Goal: Transaction & Acquisition: Purchase product/service

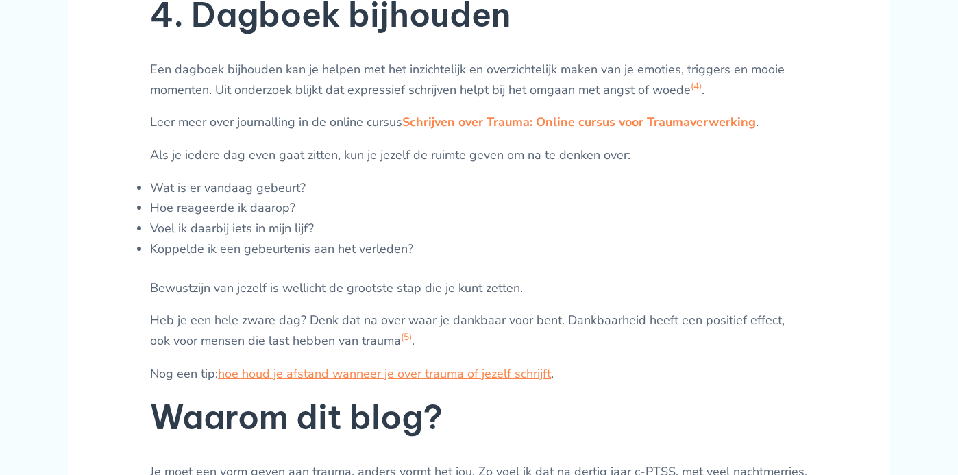
scroll to position [2371, 0]
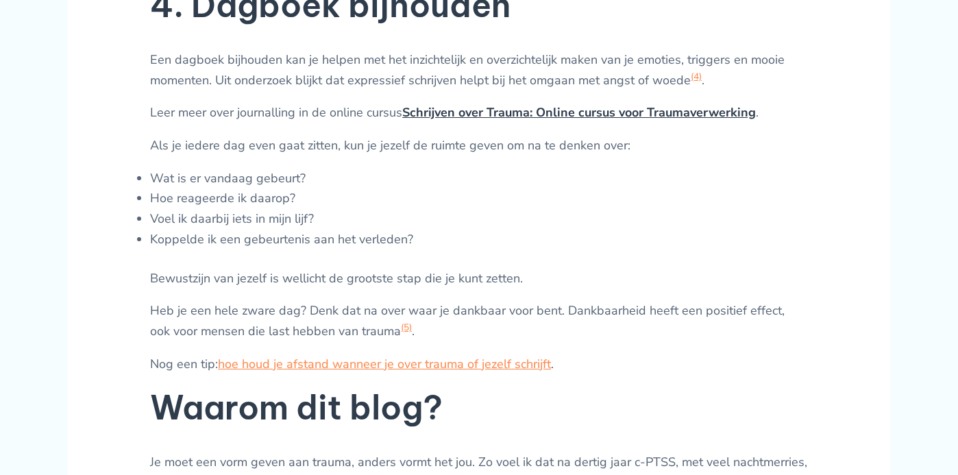
click at [533, 108] on link "Schrijven over Trauma: Online cursus voor Traumaverwerking" at bounding box center [579, 112] width 354 height 16
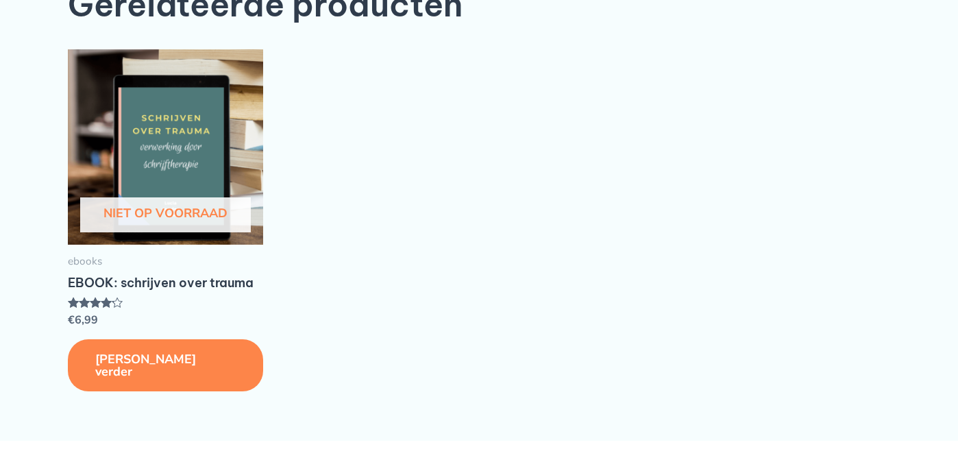
scroll to position [2314, 0]
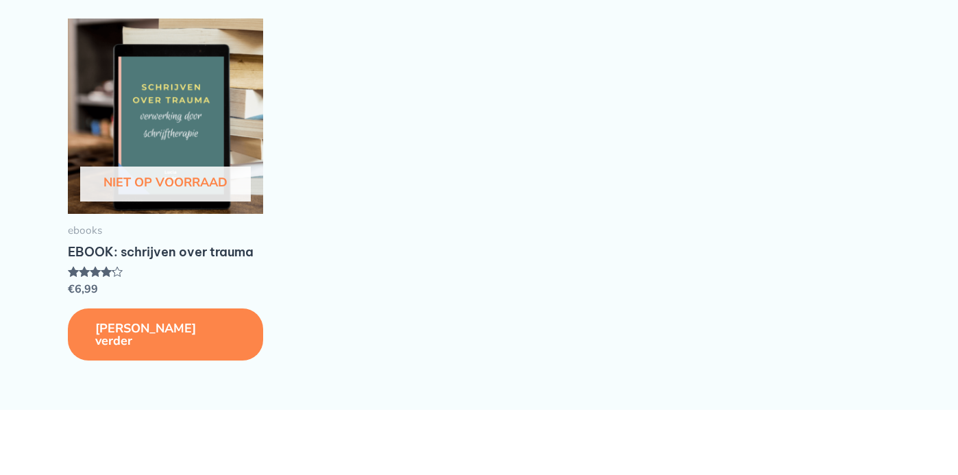
click at [106, 328] on link "Lees verder" at bounding box center [165, 335] width 195 height 52
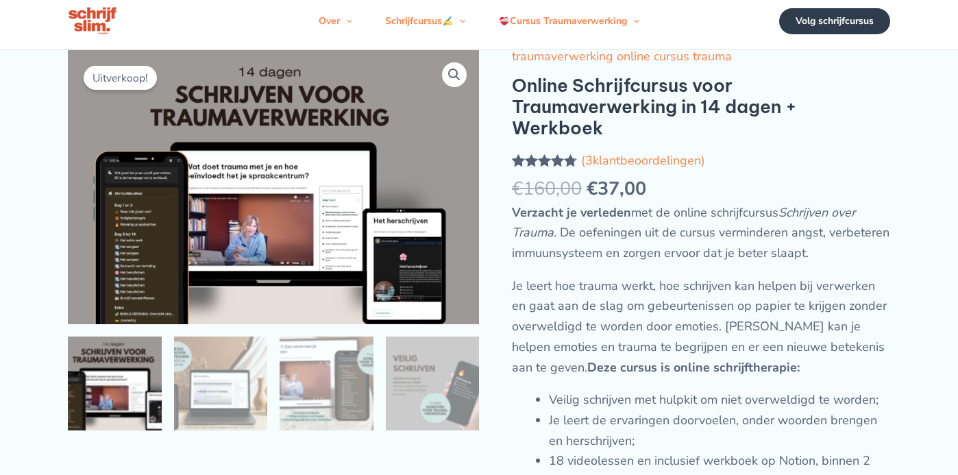
scroll to position [5, 0]
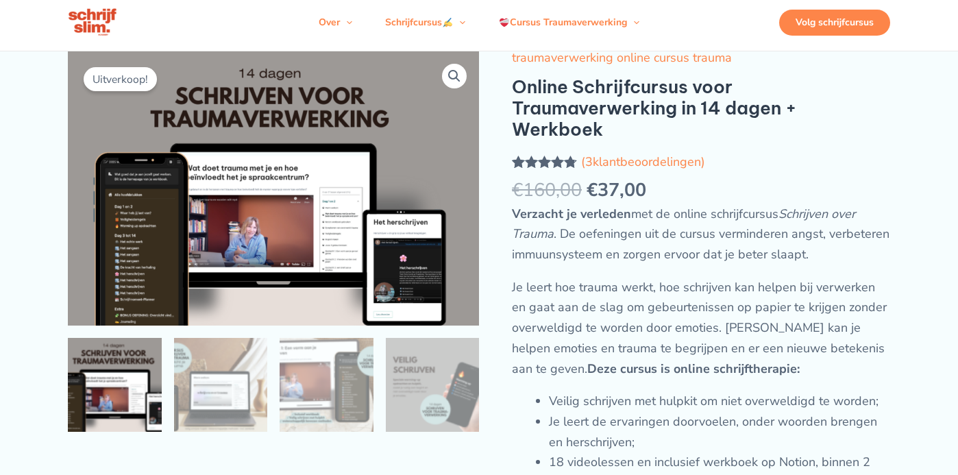
click at [843, 21] on div "Volg schrijfcursus" at bounding box center [835, 23] width 111 height 26
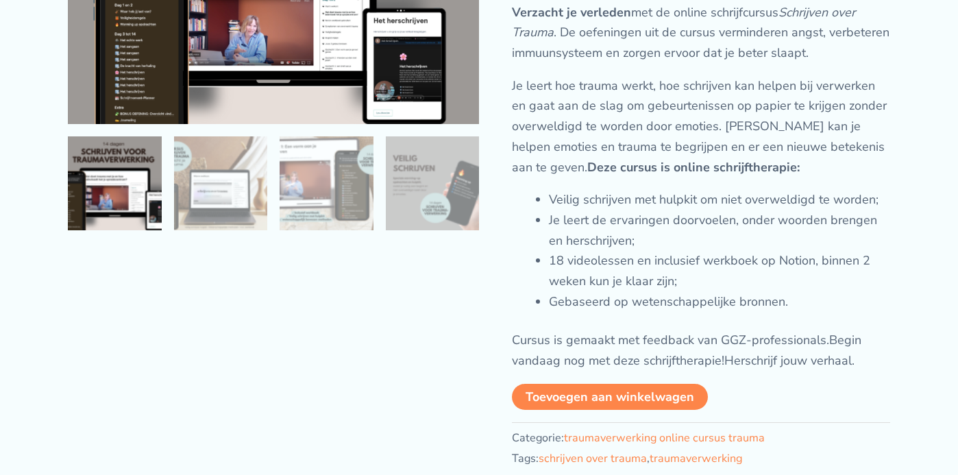
scroll to position [224, 0]
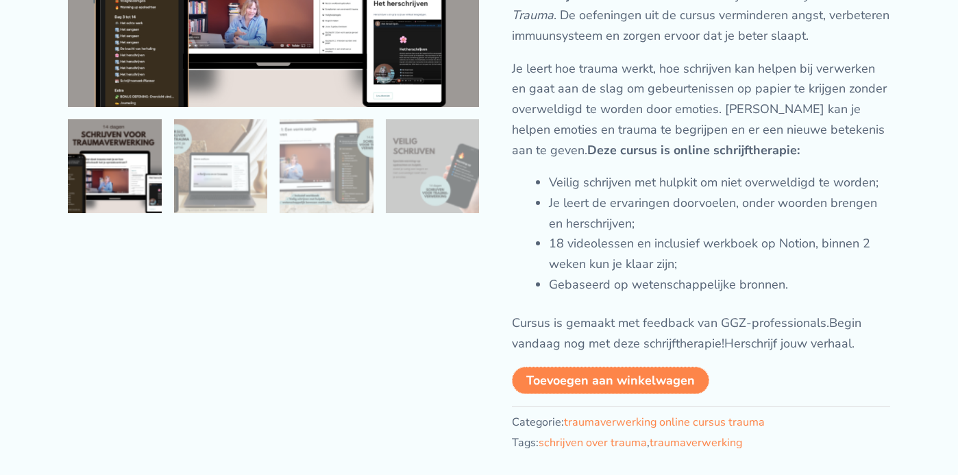
click at [640, 376] on button "Toevoegen aan winkelwagen" at bounding box center [610, 380] width 197 height 27
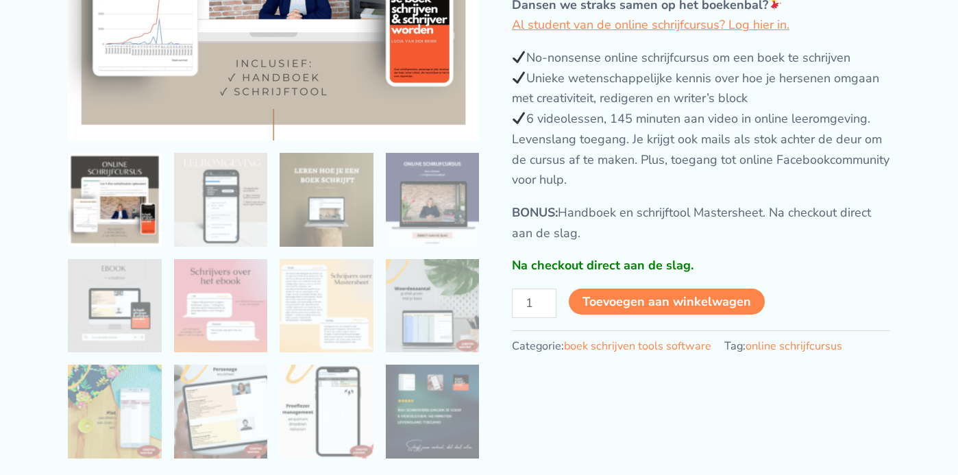
scroll to position [330, 0]
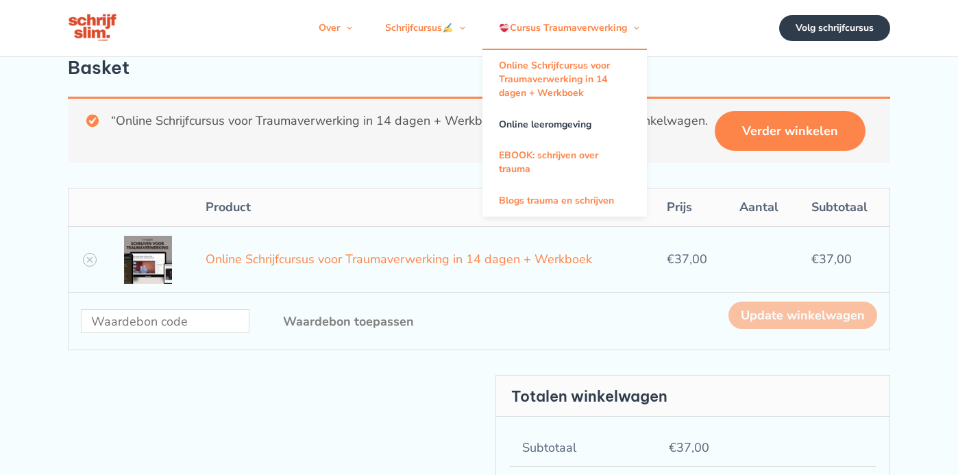
click at [550, 121] on link "Online leeromgeving" at bounding box center [565, 124] width 165 height 31
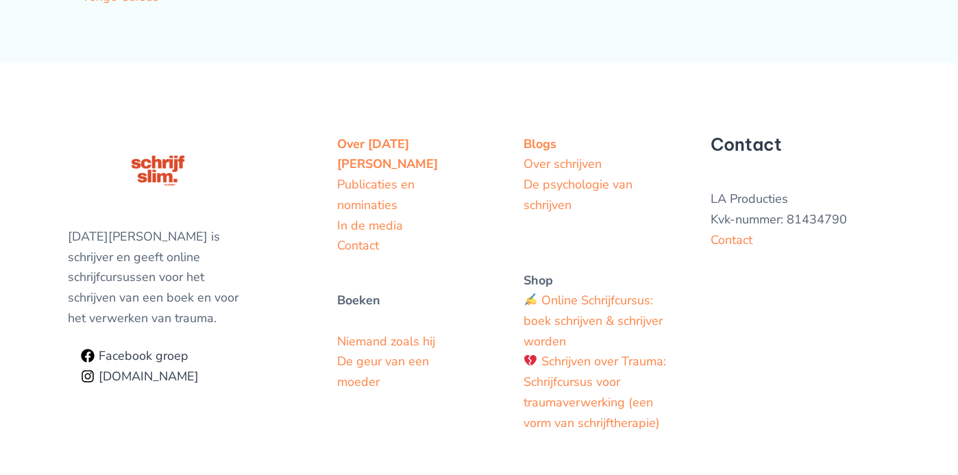
scroll to position [1826, 0]
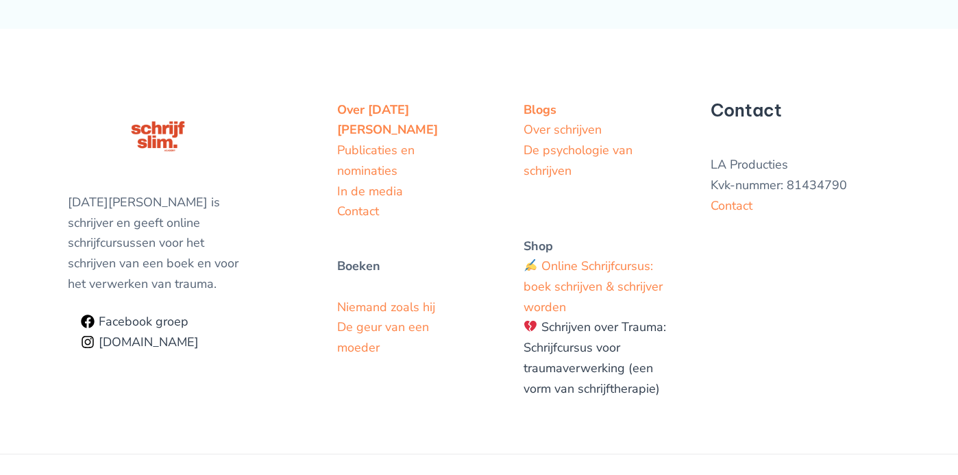
click at [588, 343] on link "Schrijven over Trauma: Schrijfcursus voor traumaverwerking (een vorm van schrij…" at bounding box center [595, 357] width 143 height 77
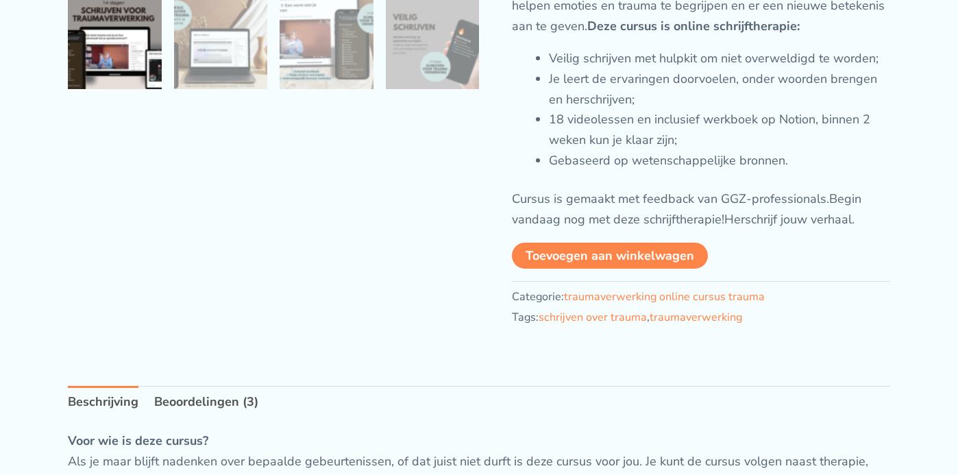
scroll to position [354, 0]
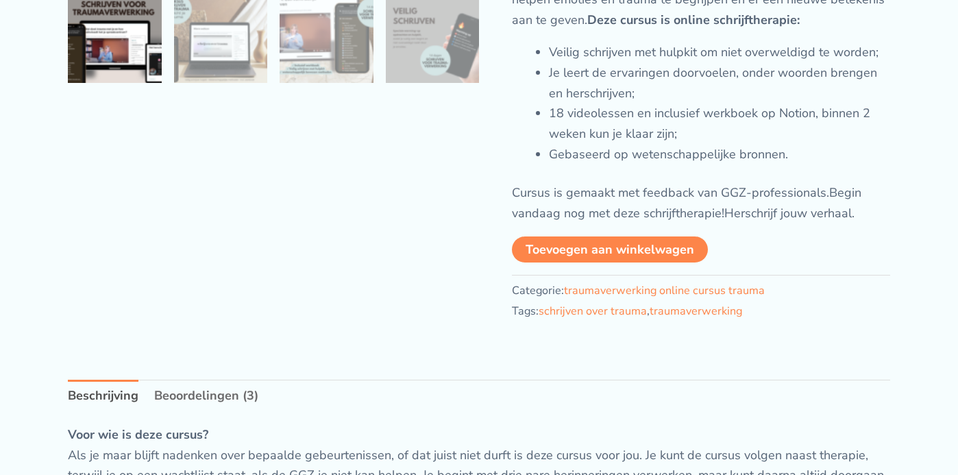
click at [208, 393] on link "Beoordelingen (3)" at bounding box center [206, 396] width 104 height 33
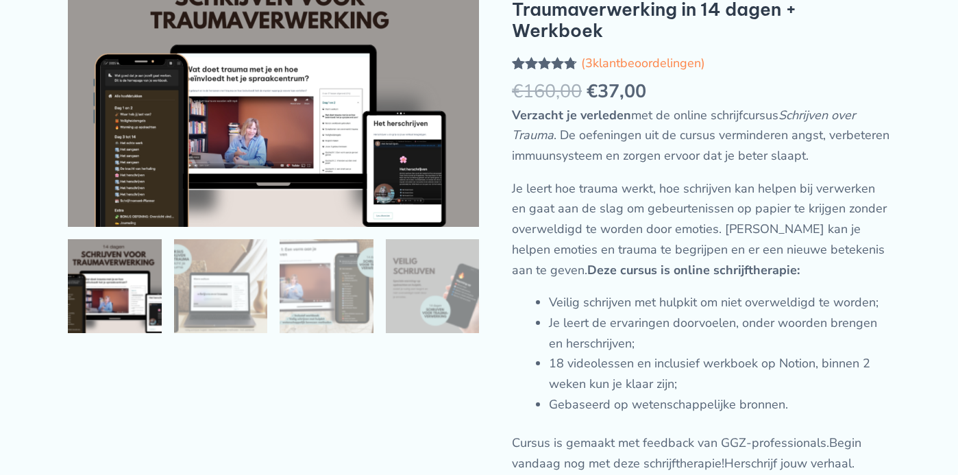
scroll to position [0, 0]
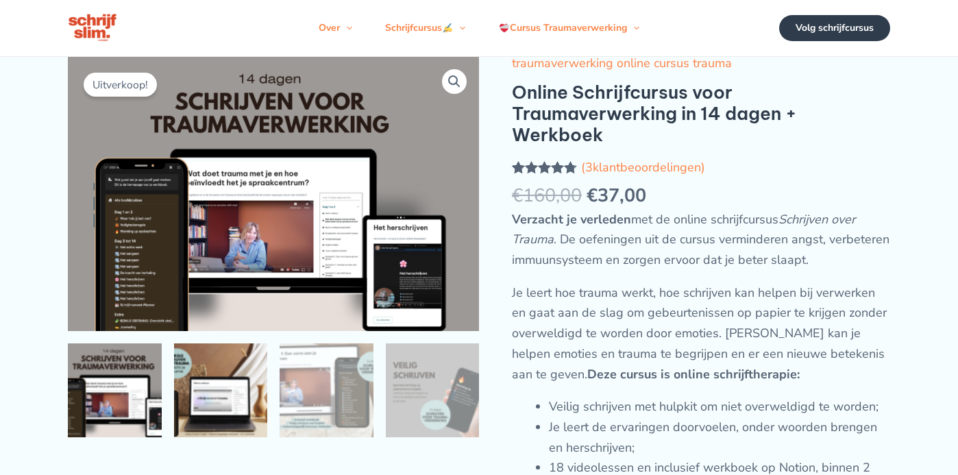
click at [210, 384] on img at bounding box center [221, 390] width 94 height 94
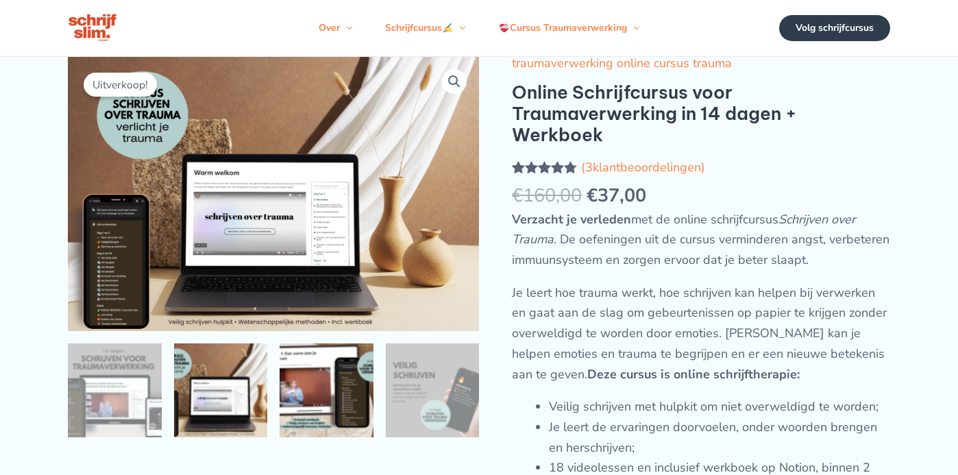
click at [330, 394] on img at bounding box center [327, 390] width 94 height 94
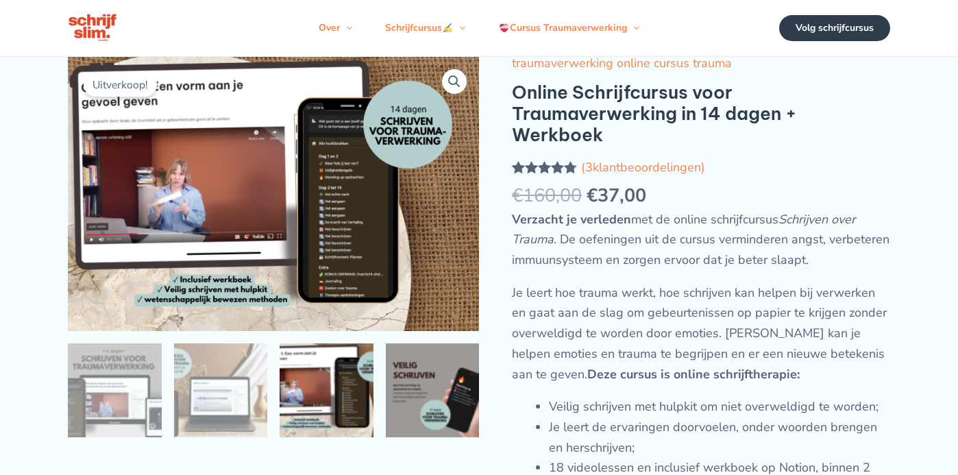
click at [453, 405] on img at bounding box center [433, 390] width 94 height 94
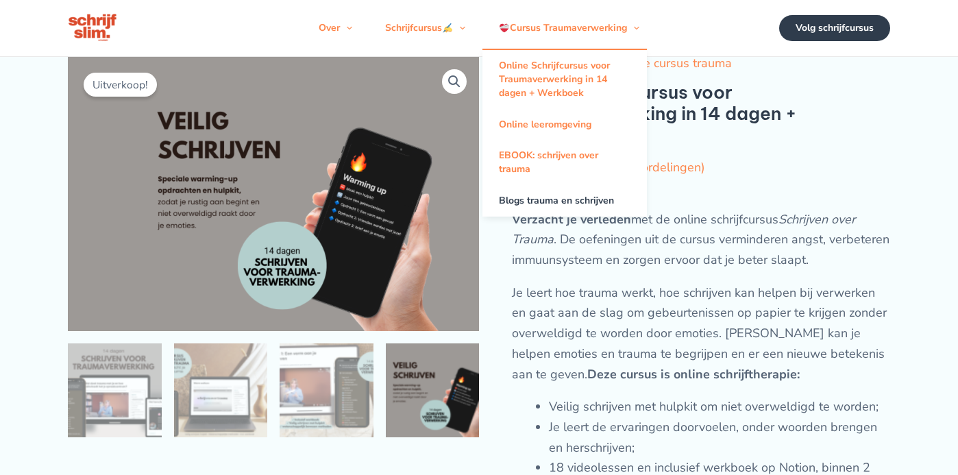
click at [533, 201] on link "Blogs trauma en schrijven" at bounding box center [565, 200] width 165 height 31
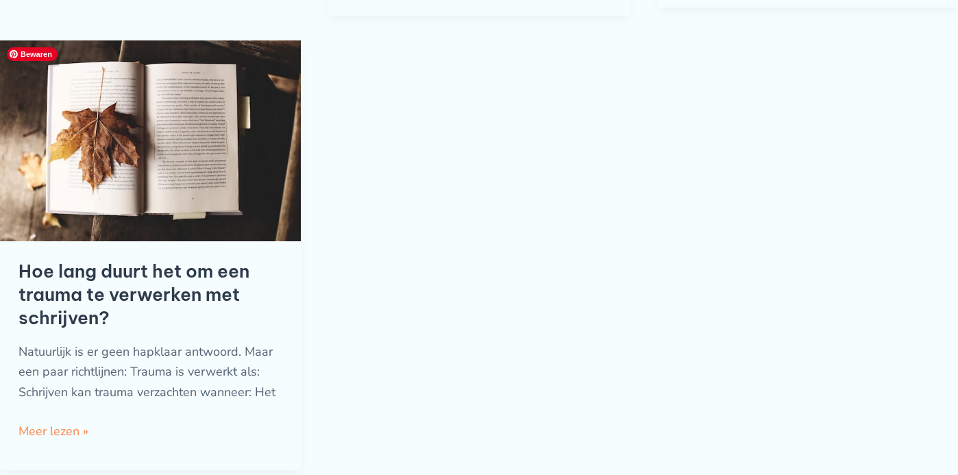
scroll to position [1109, 0]
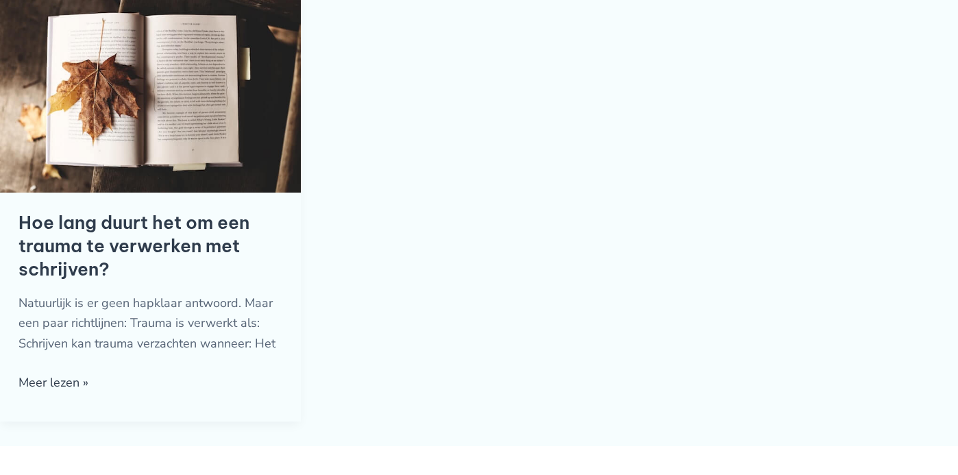
click at [64, 382] on link "Hoe lang duurt het om een trauma te verwerken met schrijven? Meer lezen »" at bounding box center [54, 383] width 70 height 21
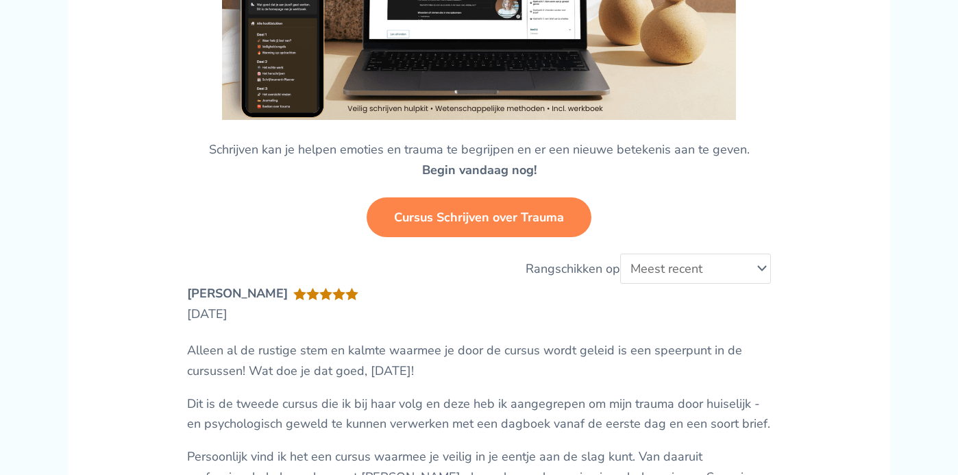
scroll to position [1428, 0]
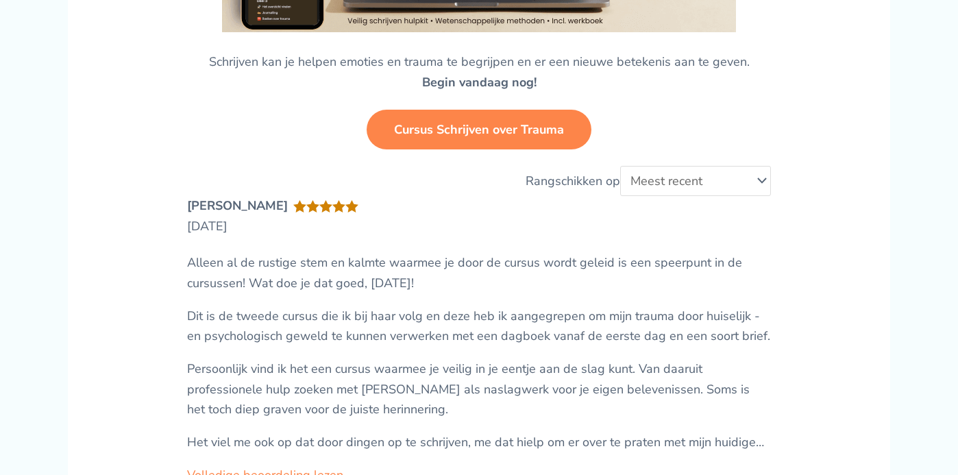
click at [462, 121] on link "Cursus Schrijven over Trauma" at bounding box center [479, 130] width 225 height 40
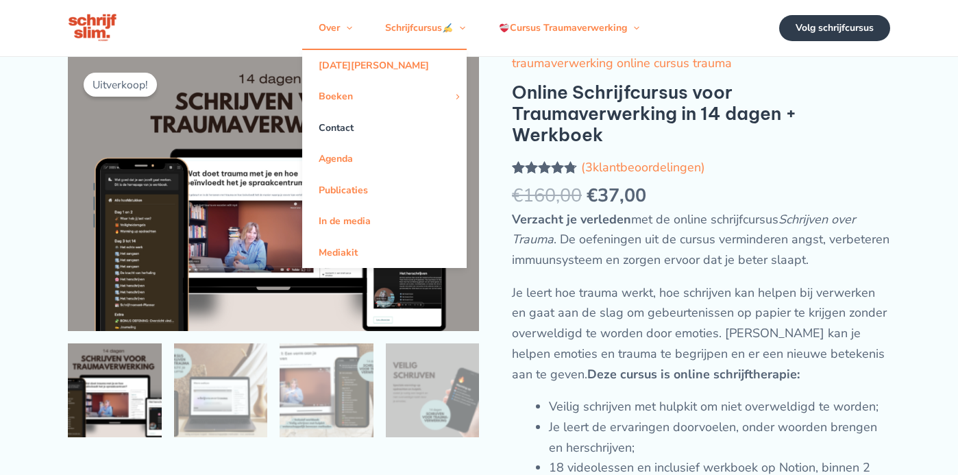
click at [334, 125] on link "Contact" at bounding box center [384, 127] width 165 height 31
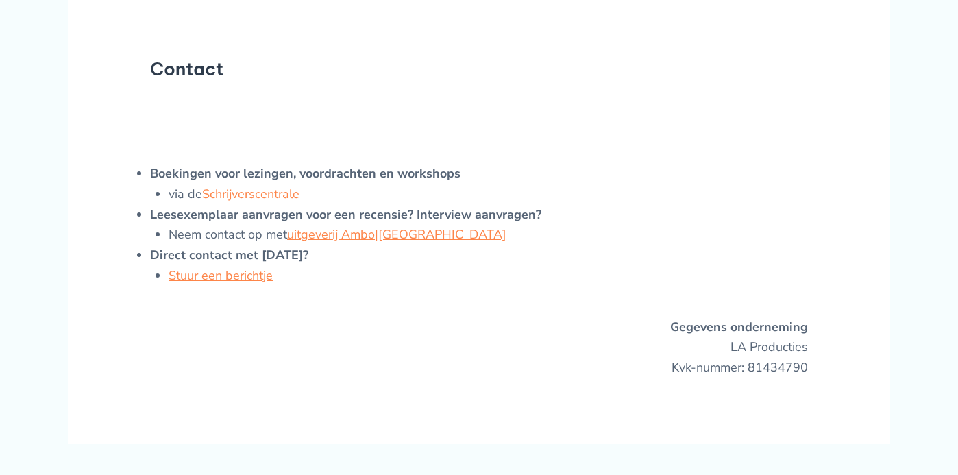
scroll to position [134, 0]
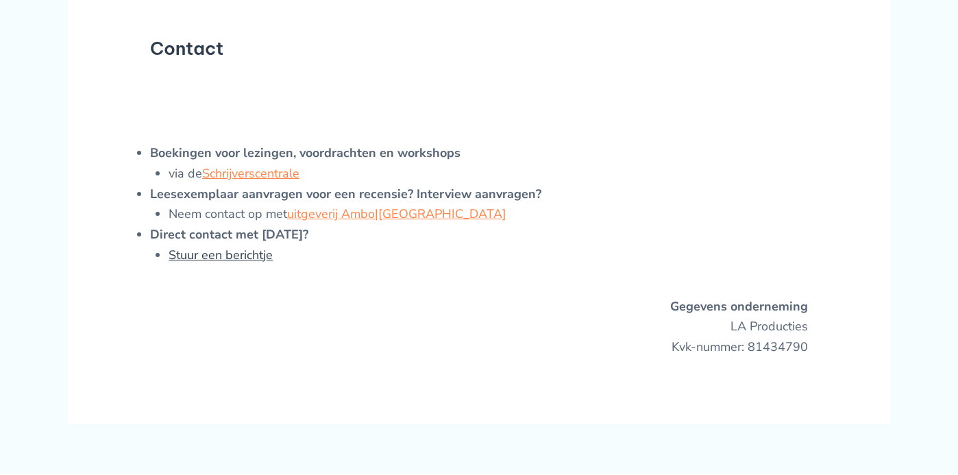
click at [247, 254] on link "Stuur een berichtje" at bounding box center [221, 255] width 104 height 16
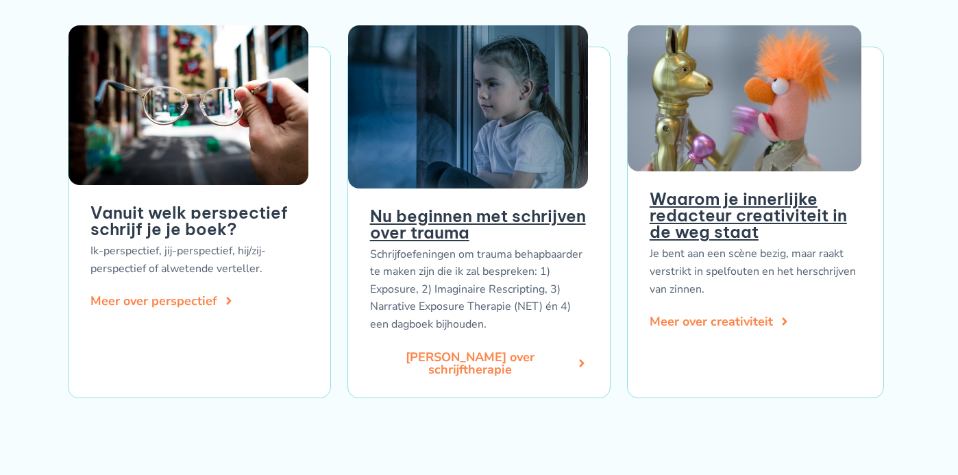
scroll to position [2058, 0]
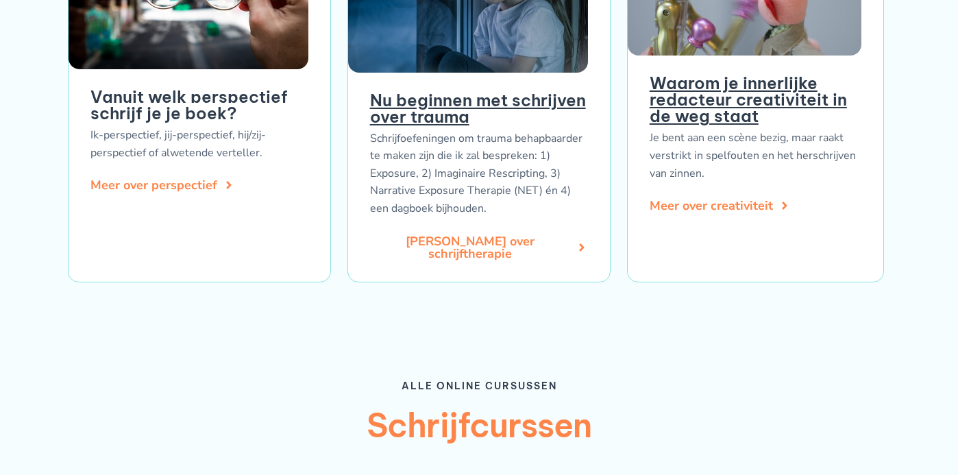
click at [445, 117] on link "Nu beginnen met schrijven over trauma" at bounding box center [478, 108] width 216 height 37
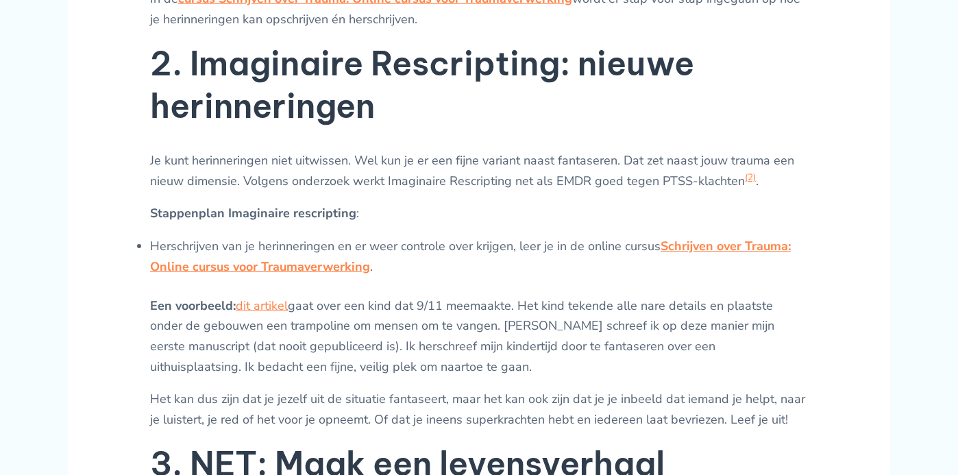
scroll to position [1532, 0]
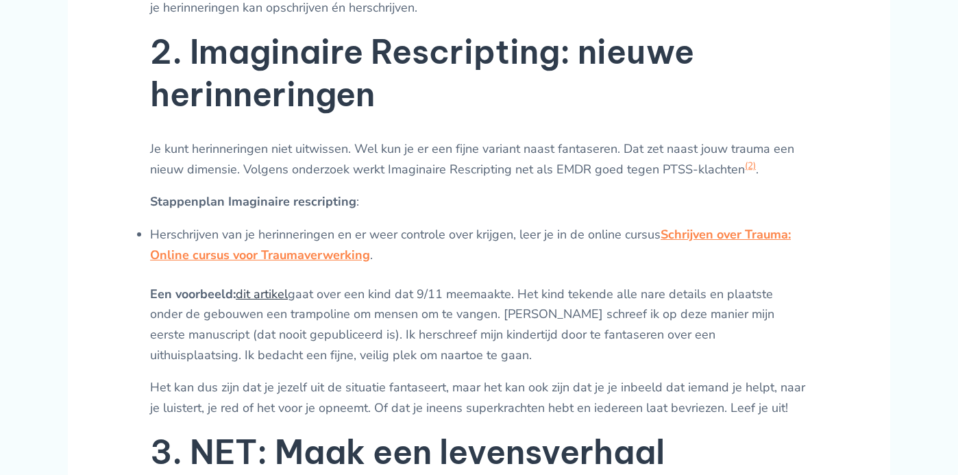
click at [276, 293] on link "dit artikel" at bounding box center [262, 294] width 52 height 16
